Goal: Find specific page/section: Locate a particular part of the current website

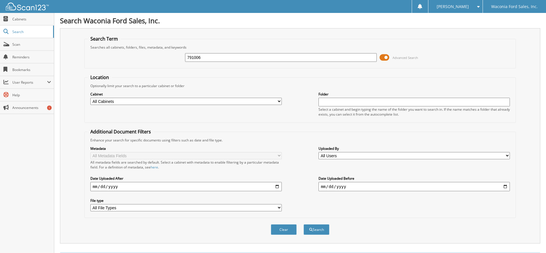
click at [205, 57] on input "791006" at bounding box center [280, 57] width 191 height 9
type input "791039"
click at [304, 224] on button "Search" at bounding box center [317, 229] width 26 height 11
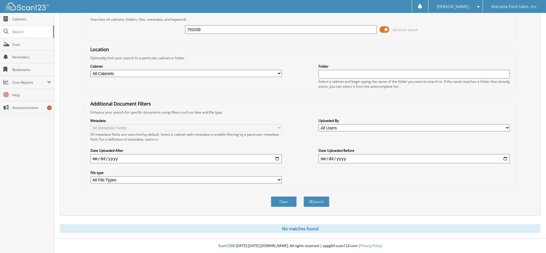
drag, startPoint x: 219, startPoint y: 31, endPoint x: 162, endPoint y: 30, distance: 57.4
click at [162, 30] on div "791039 Advanced Search" at bounding box center [301, 30] width 426 height 16
type input "791155"
click at [304, 196] on button "Search" at bounding box center [317, 201] width 26 height 11
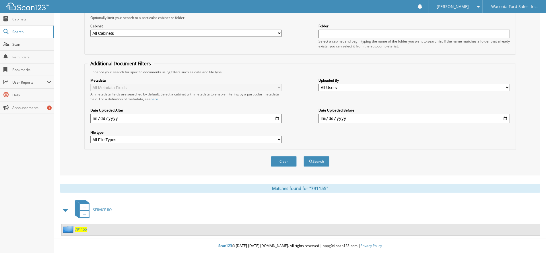
click at [80, 231] on span "791155" at bounding box center [81, 228] width 12 height 5
